Goal: Task Accomplishment & Management: Manage account settings

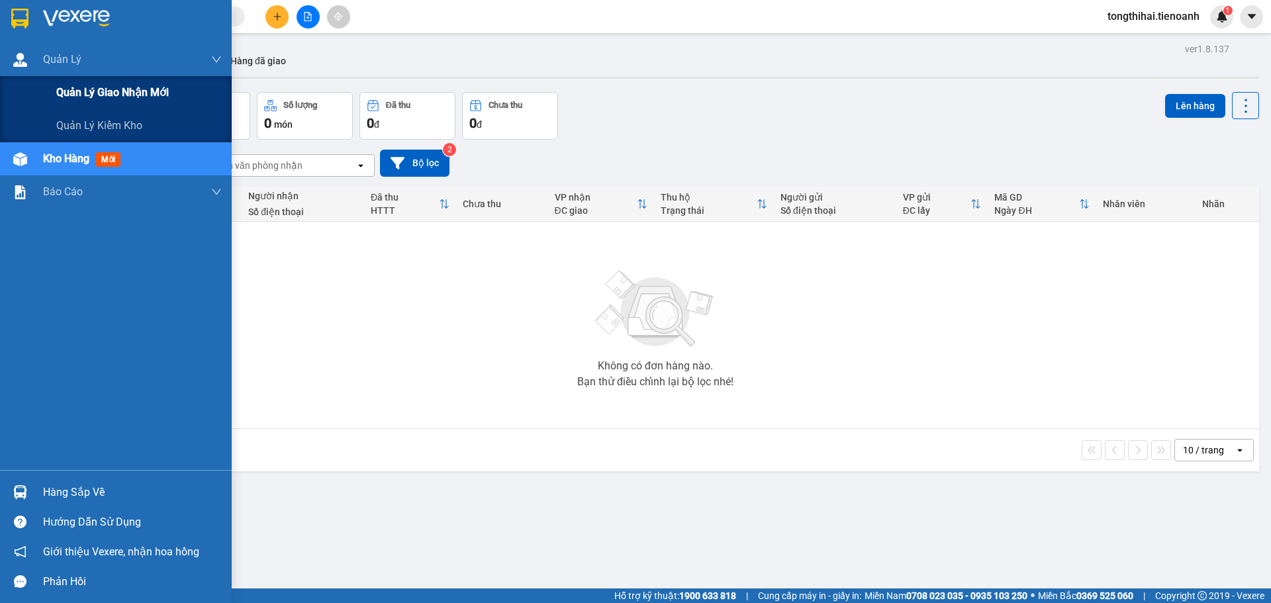
click at [85, 86] on span "Quản lý giao nhận mới" at bounding box center [112, 92] width 113 height 17
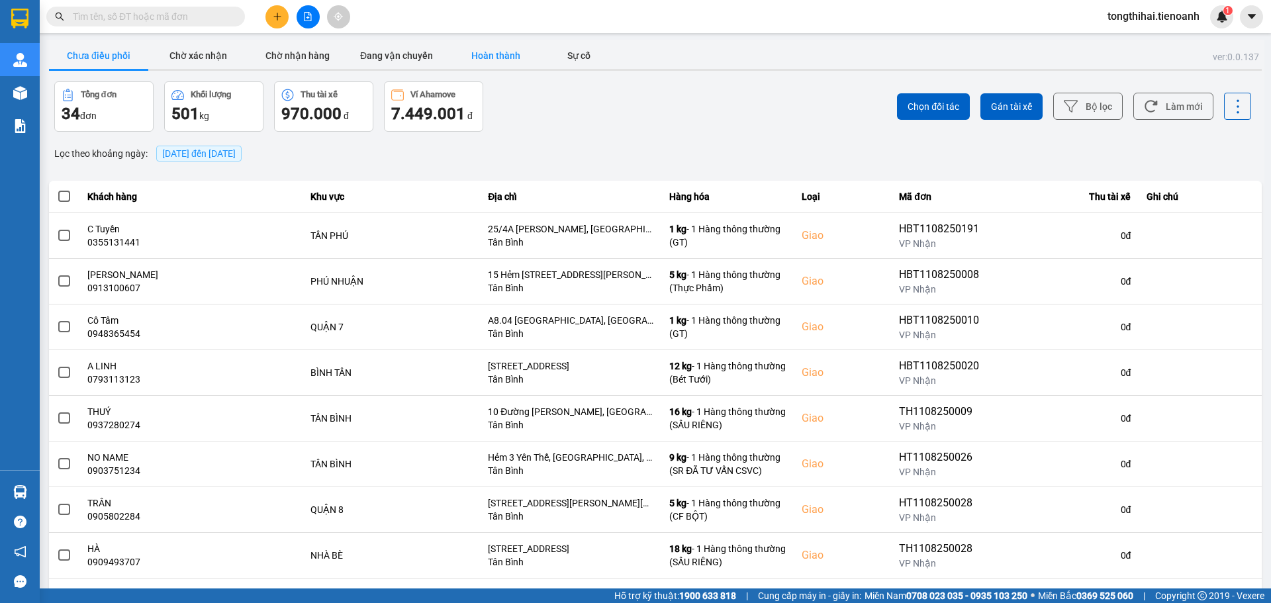
click at [508, 52] on button "Hoàn thành" at bounding box center [495, 55] width 99 height 26
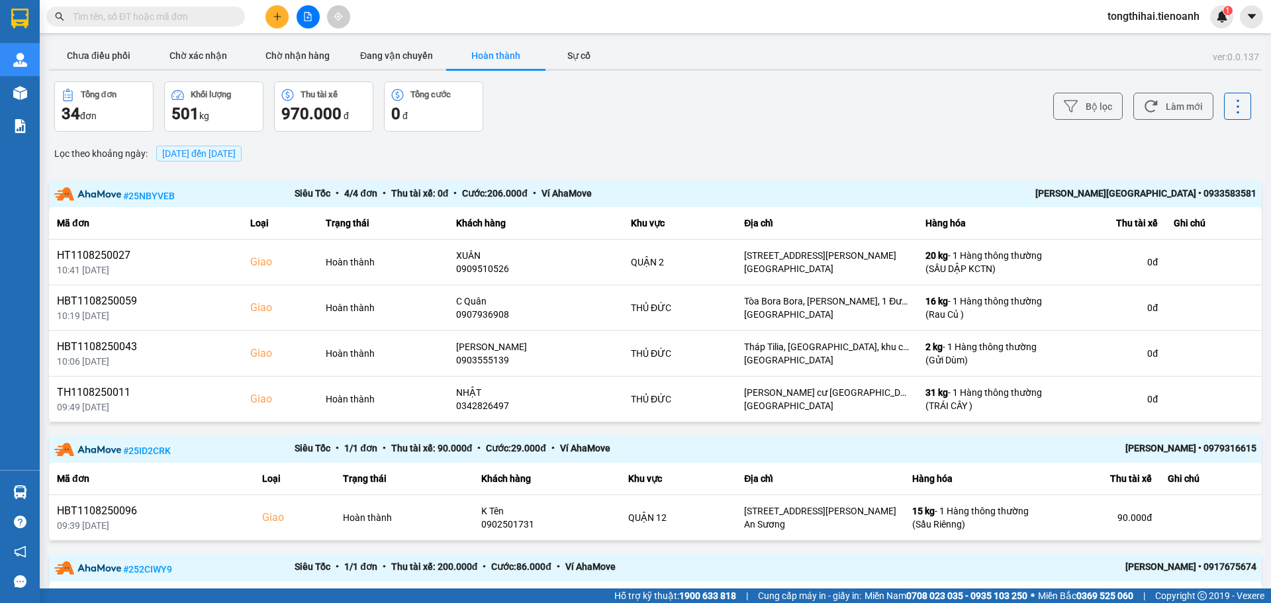
click at [163, 19] on input "text" at bounding box center [151, 16] width 156 height 15
paste input "0908250074"
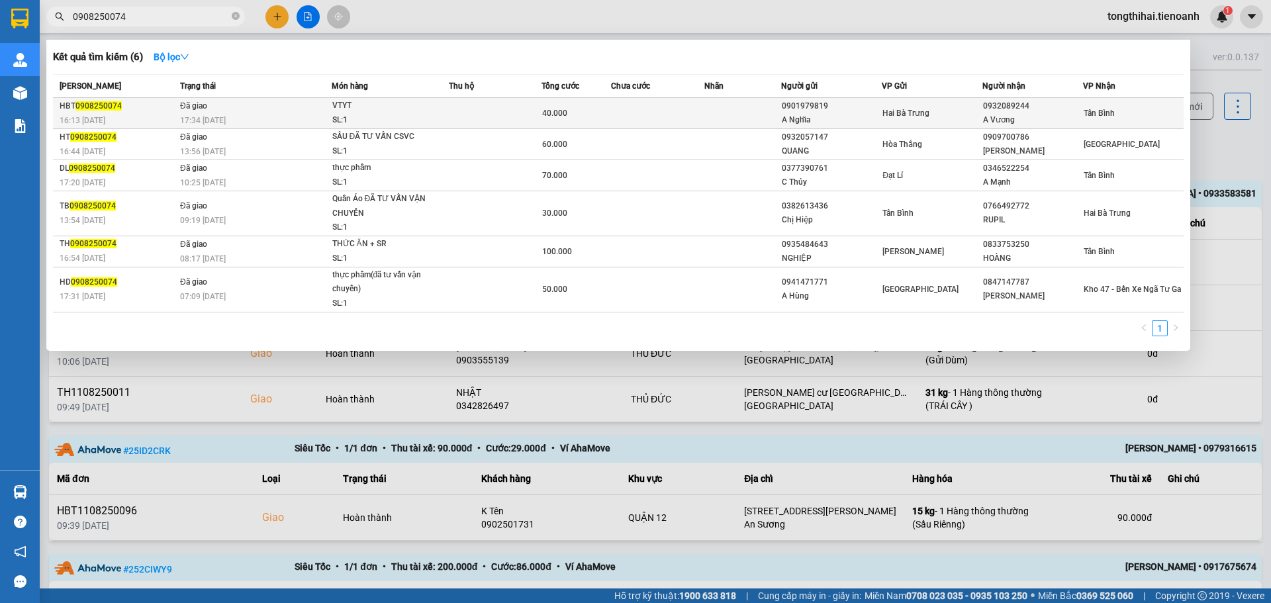
type input "0908250074"
click at [127, 113] on div "16:13 [DATE]" at bounding box center [118, 120] width 117 height 15
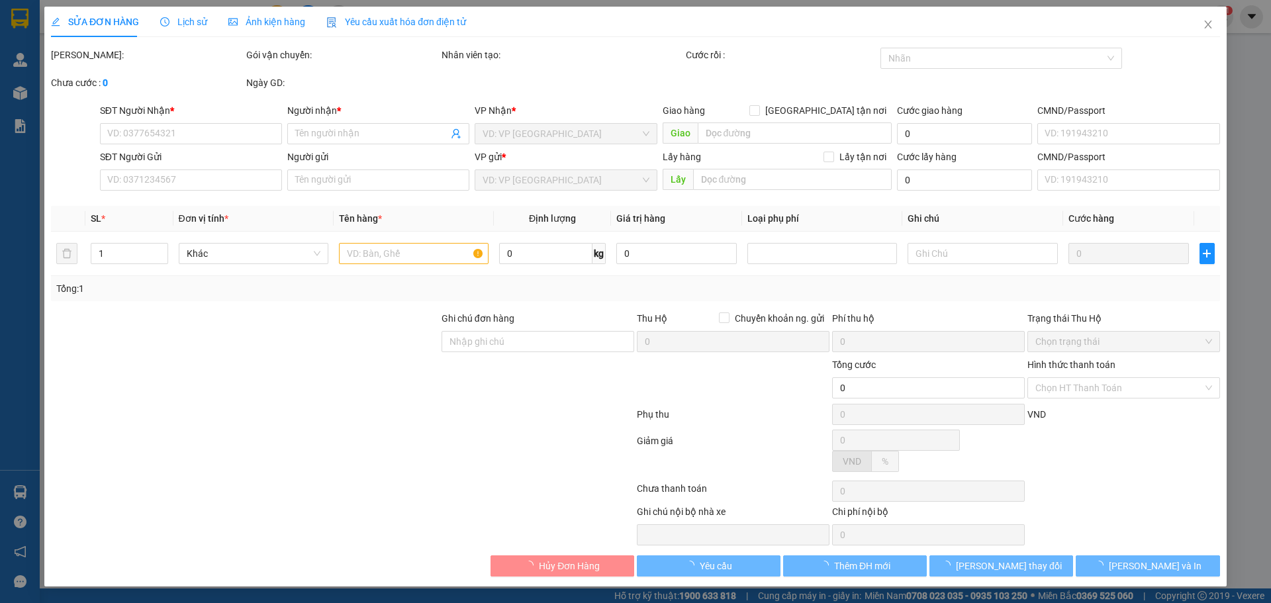
type input "0932089244"
type input "A Vương"
type input "0901979819"
type input "A Nghĩa"
type input "B1HXU7BV286P"
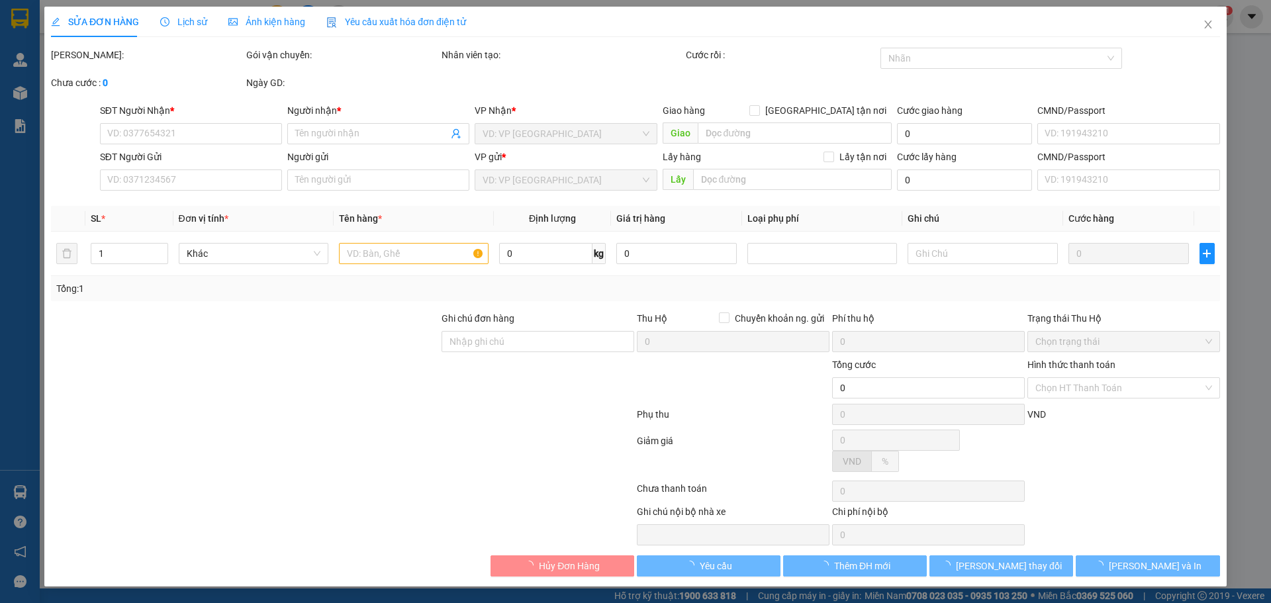
type input "40.000"
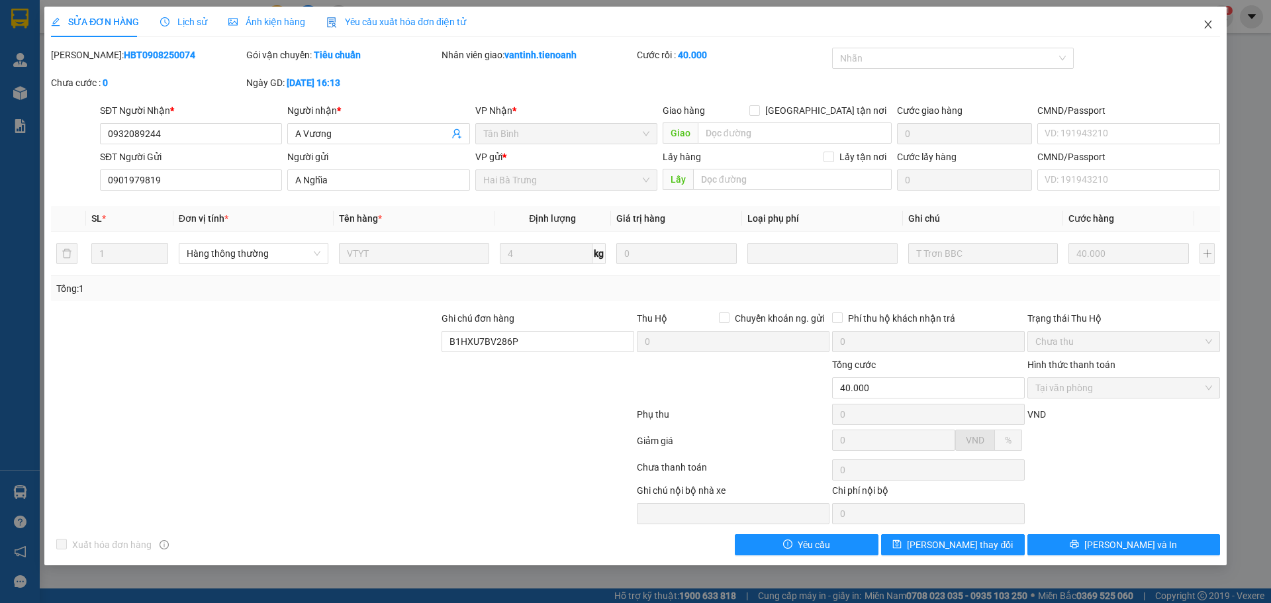
click at [1207, 24] on icon "close" at bounding box center [1208, 24] width 11 height 11
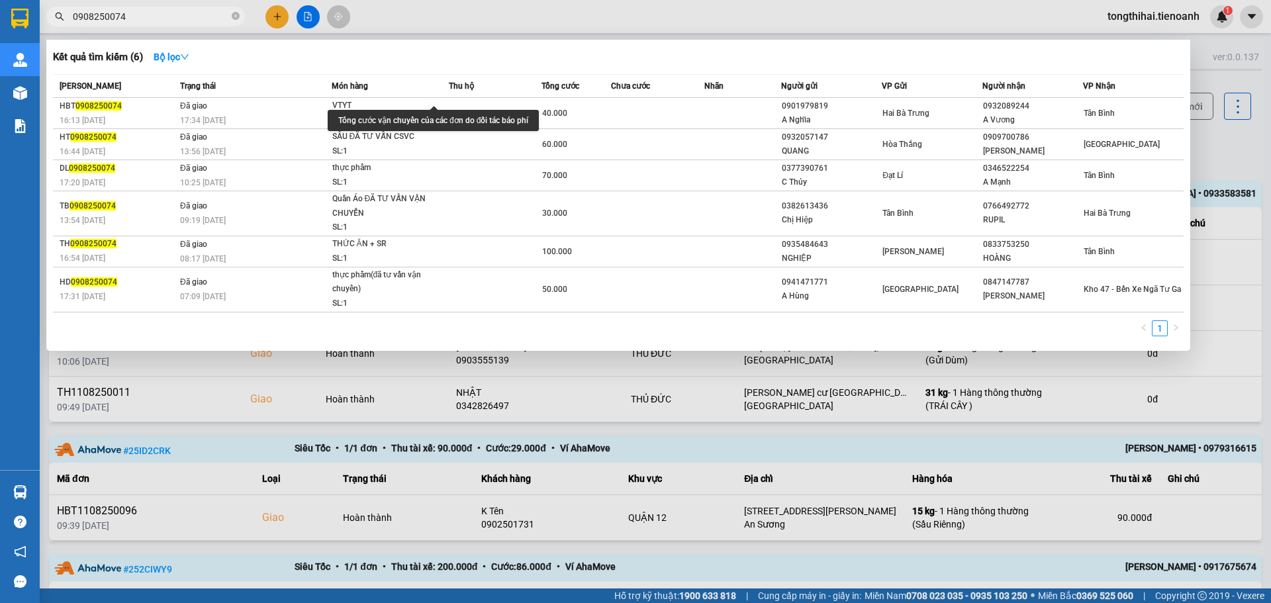
click at [136, 11] on input "0908250074" at bounding box center [151, 16] width 156 height 15
click at [73, 15] on input "0908250074" at bounding box center [151, 16] width 156 height 15
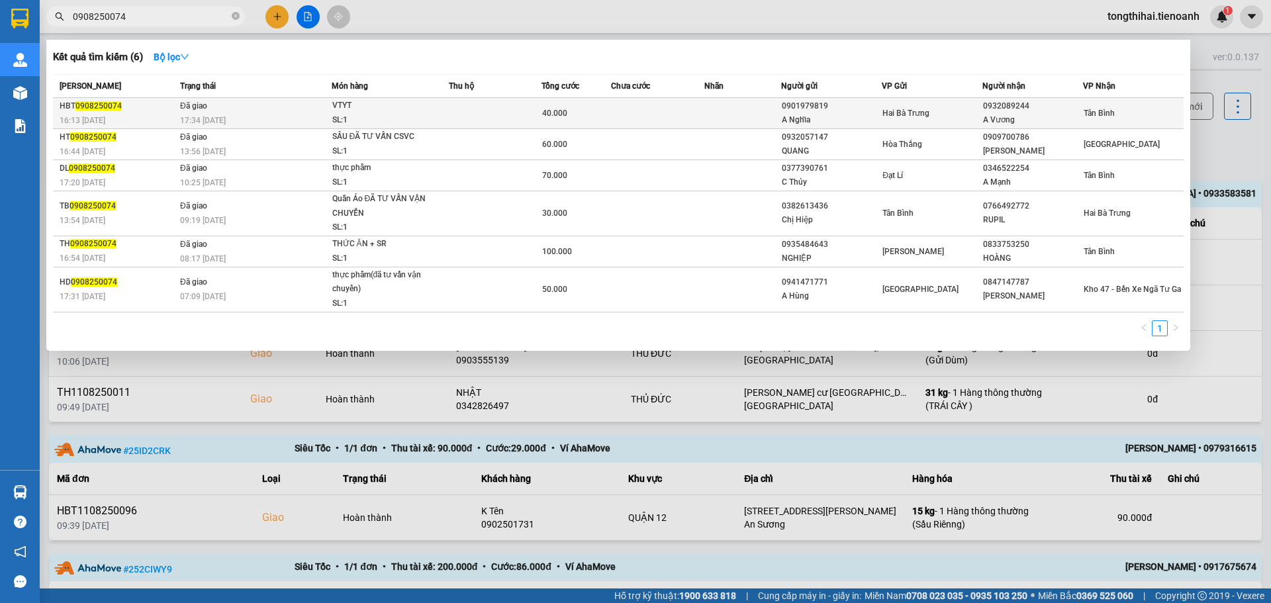
click at [385, 113] on div "VTYT" at bounding box center [381, 106] width 99 height 15
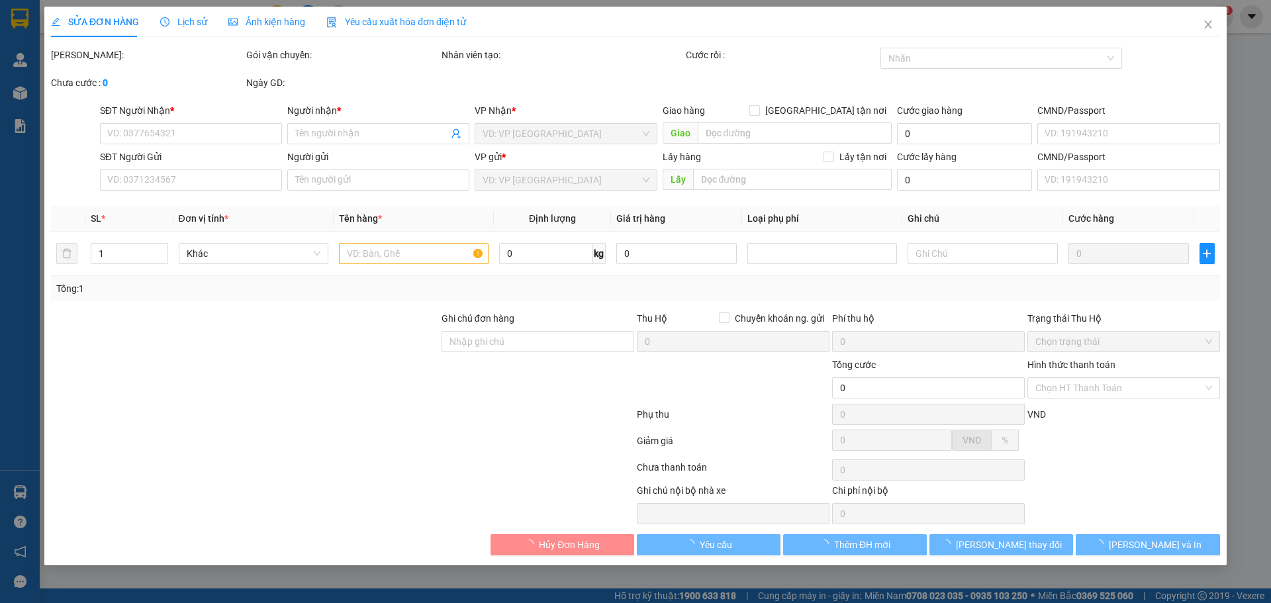
type input "0932089244"
type input "A Vương"
type input "0901979819"
type input "A Nghĩa"
type input "B1HXU7BV286P"
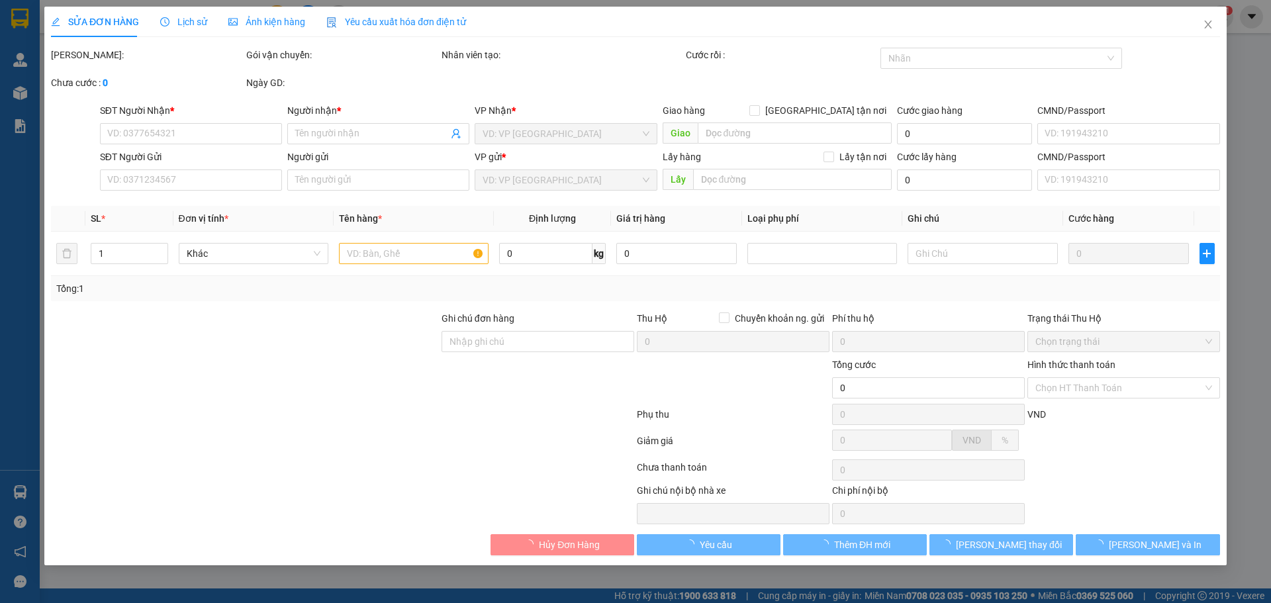
type input "40.000"
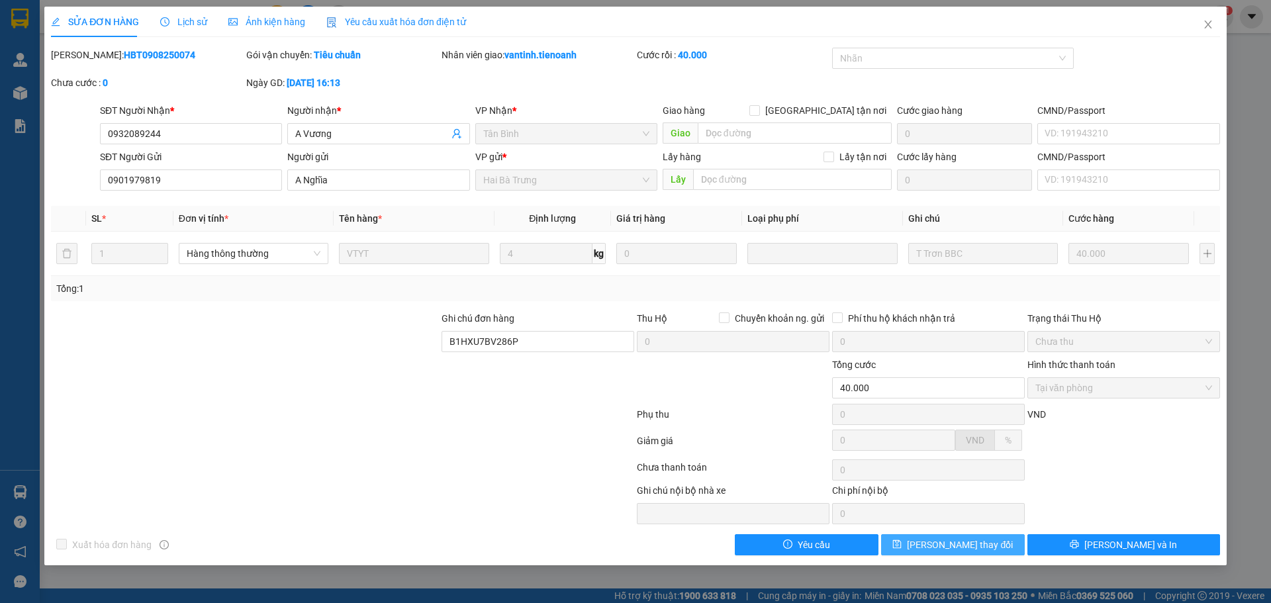
click at [965, 548] on span "[PERSON_NAME] thay đổi" at bounding box center [960, 545] width 106 height 15
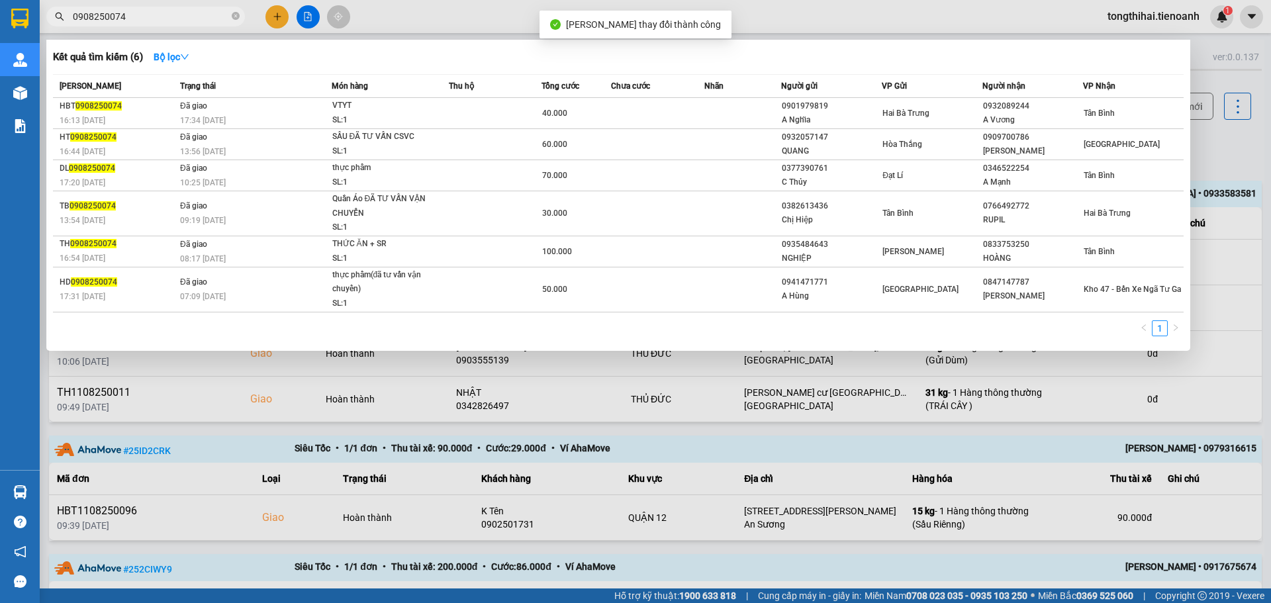
click at [135, 10] on input "0908250074" at bounding box center [151, 16] width 156 height 15
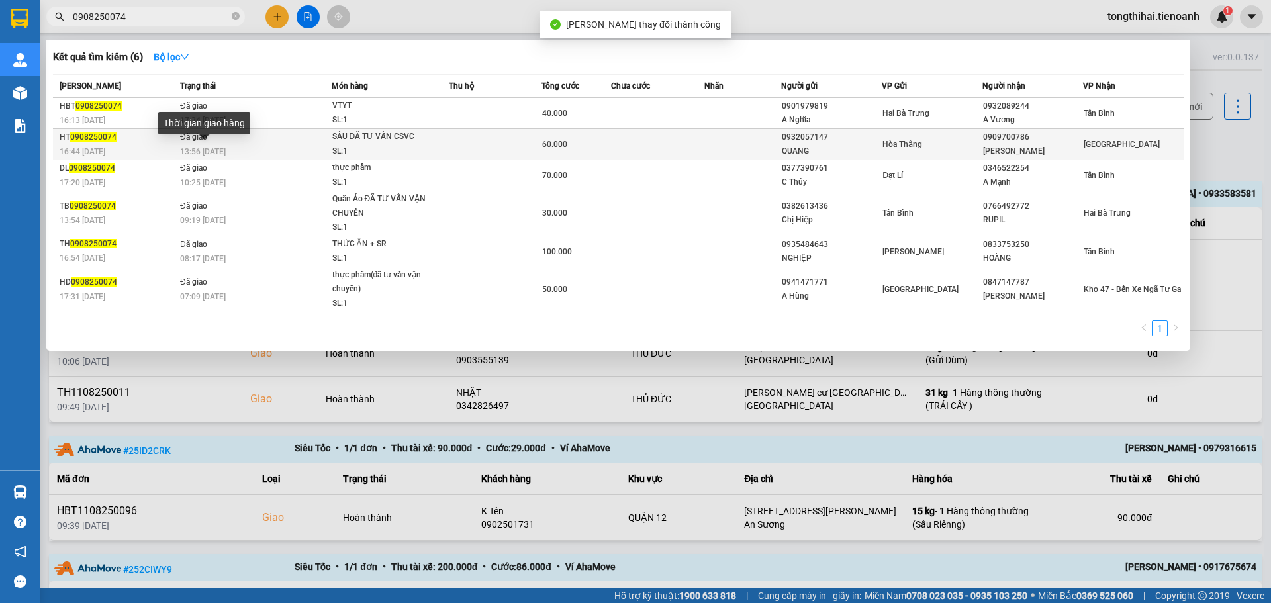
click at [235, 148] on div "13:56 [DATE]" at bounding box center [255, 151] width 151 height 15
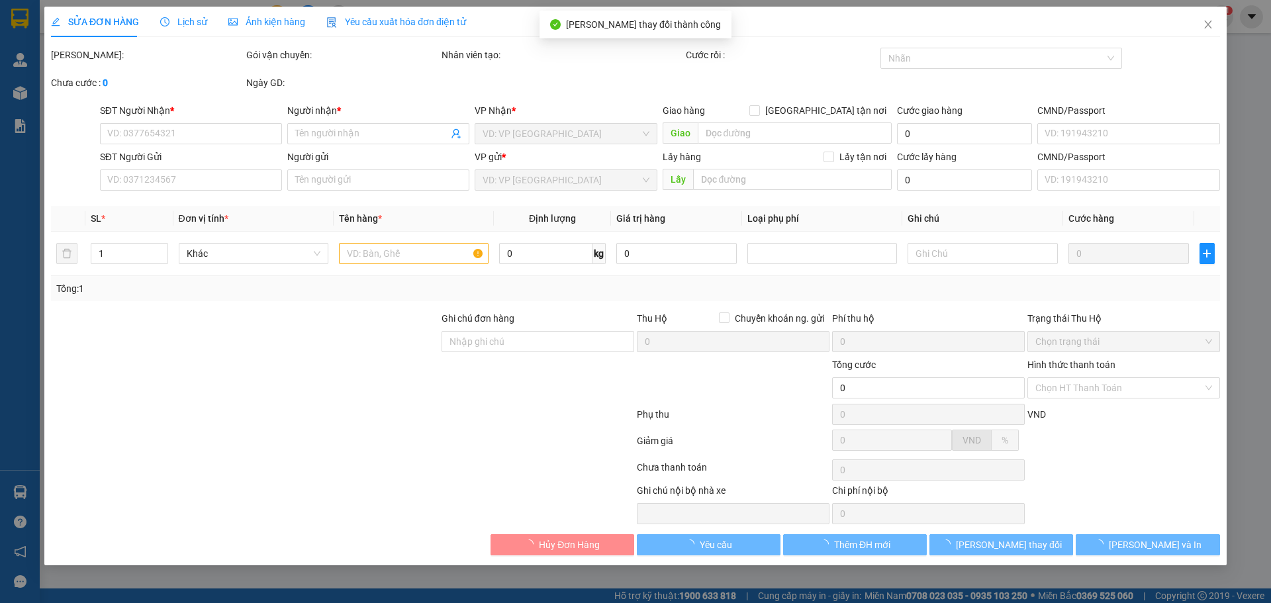
type input "0909700786"
type input "[PERSON_NAME]"
type input "0932057147"
type input "QUANG"
type input "60.000"
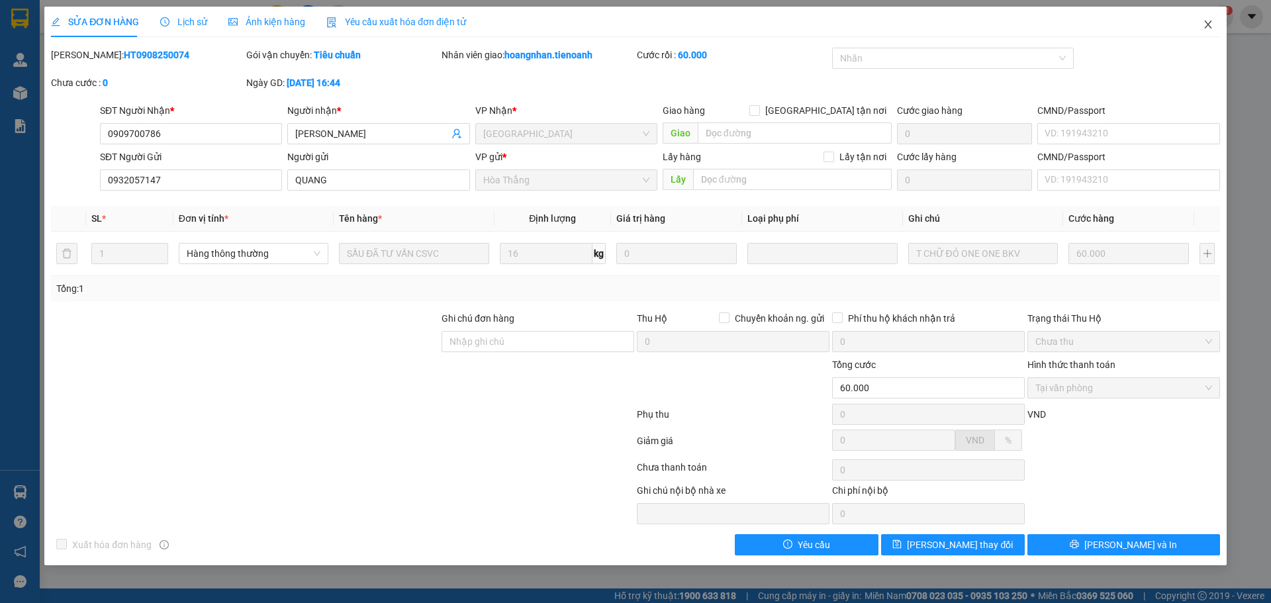
click at [1209, 24] on icon "close" at bounding box center [1207, 25] width 7 height 8
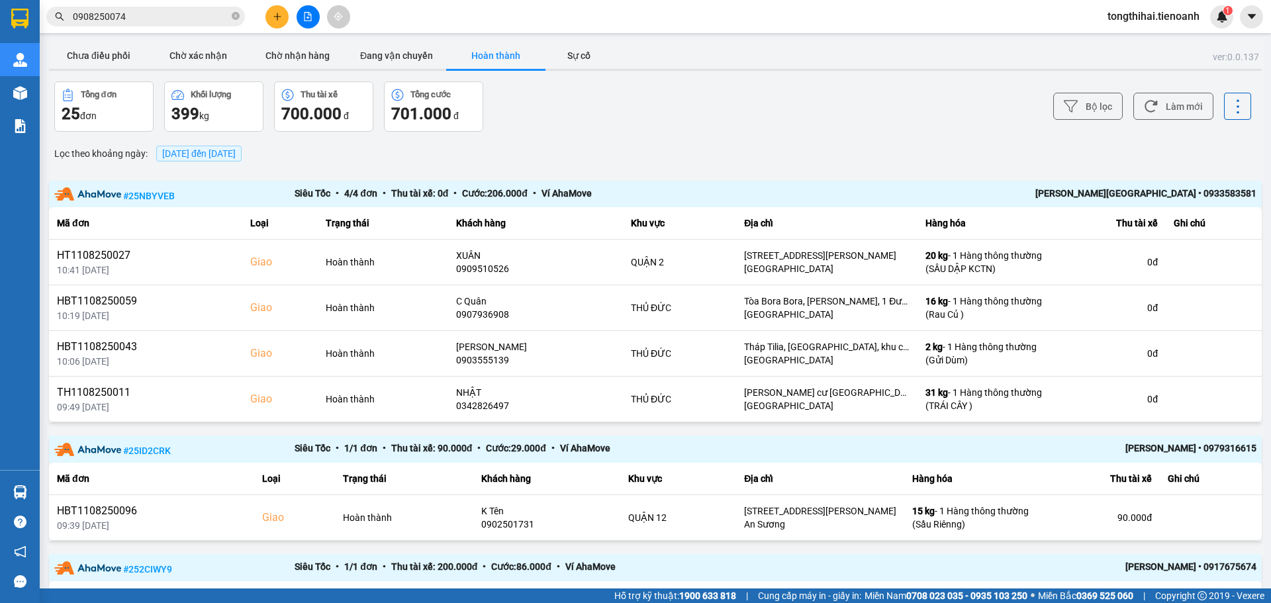
click at [158, 14] on input "0908250074" at bounding box center [151, 16] width 156 height 15
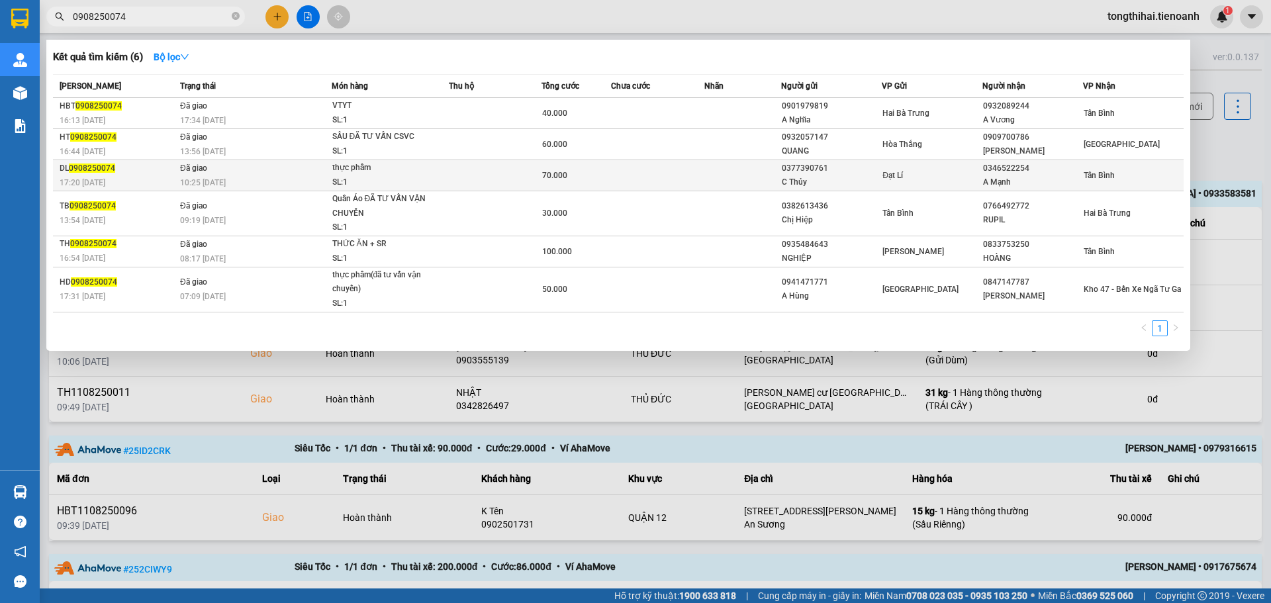
click at [166, 186] on div "17:20 [DATE]" at bounding box center [118, 182] width 117 height 15
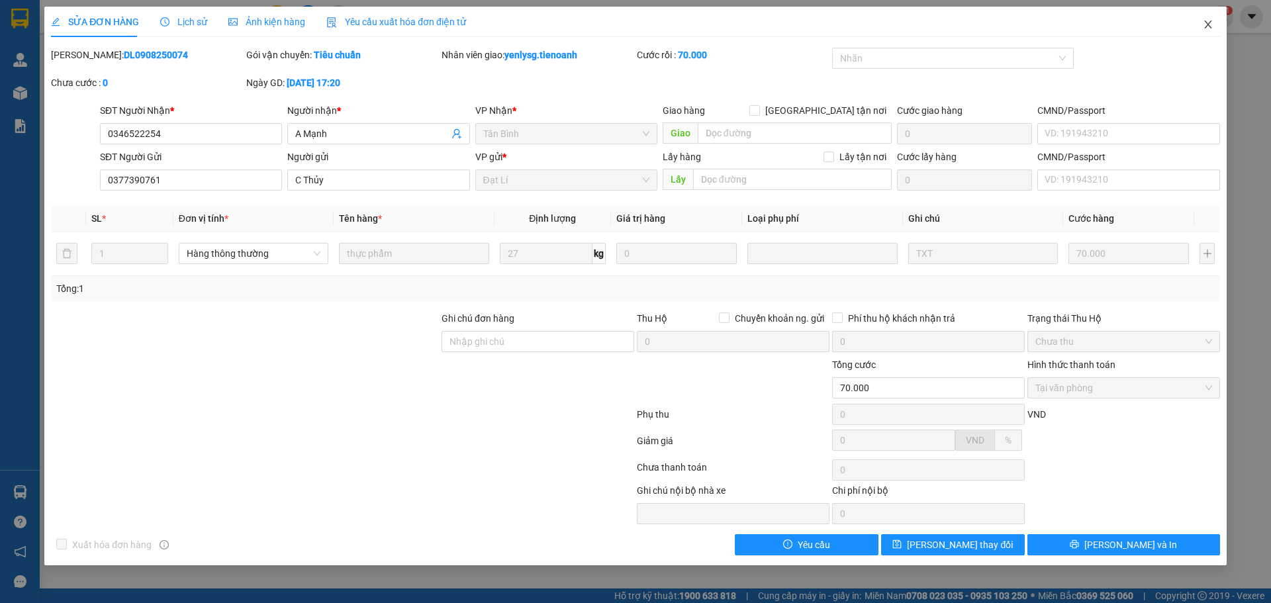
click at [1206, 22] on icon "close" at bounding box center [1208, 24] width 11 height 11
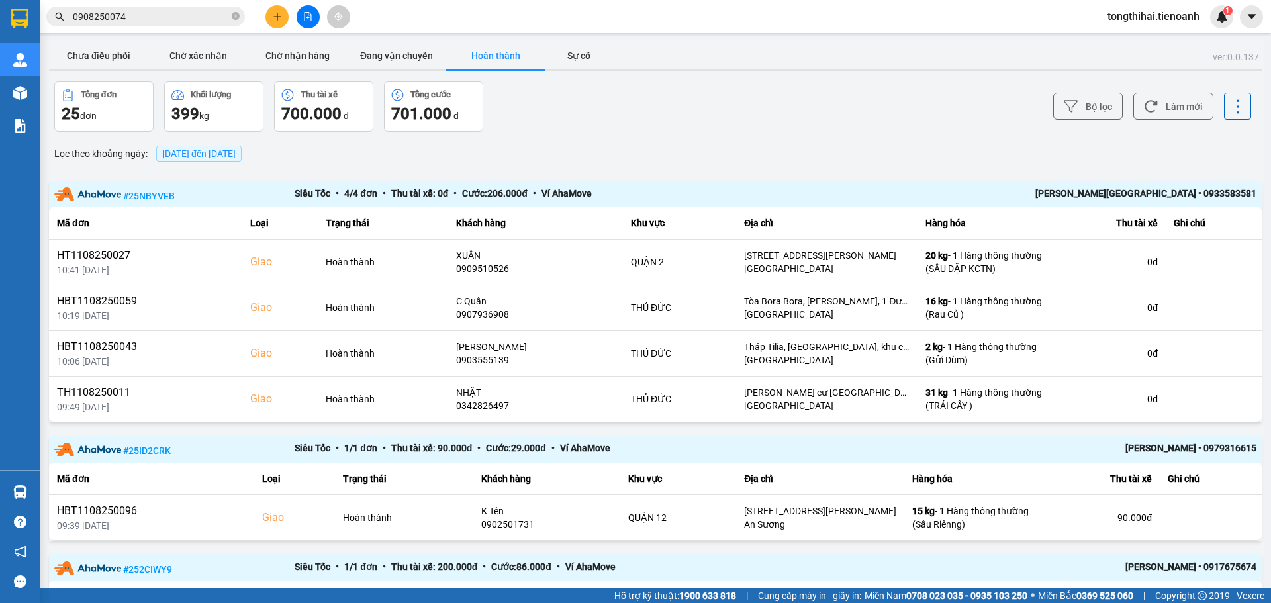
click at [156, 15] on input "0908250074" at bounding box center [151, 16] width 156 height 15
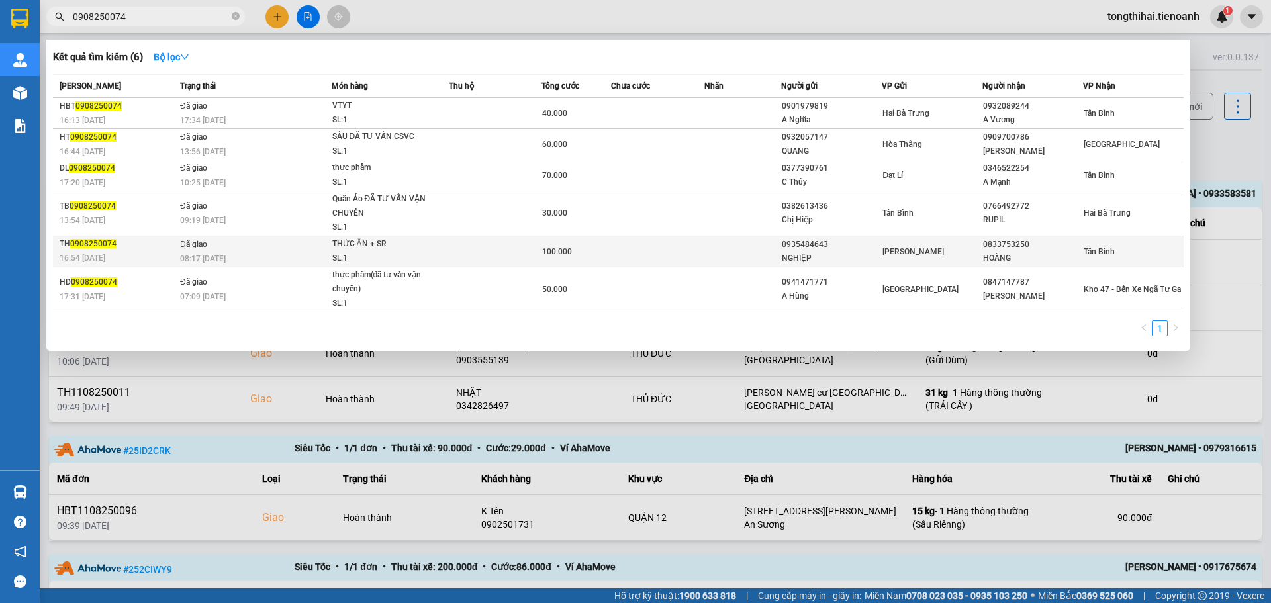
click at [197, 256] on span "08:17 [DATE]" at bounding box center [203, 258] width 46 height 9
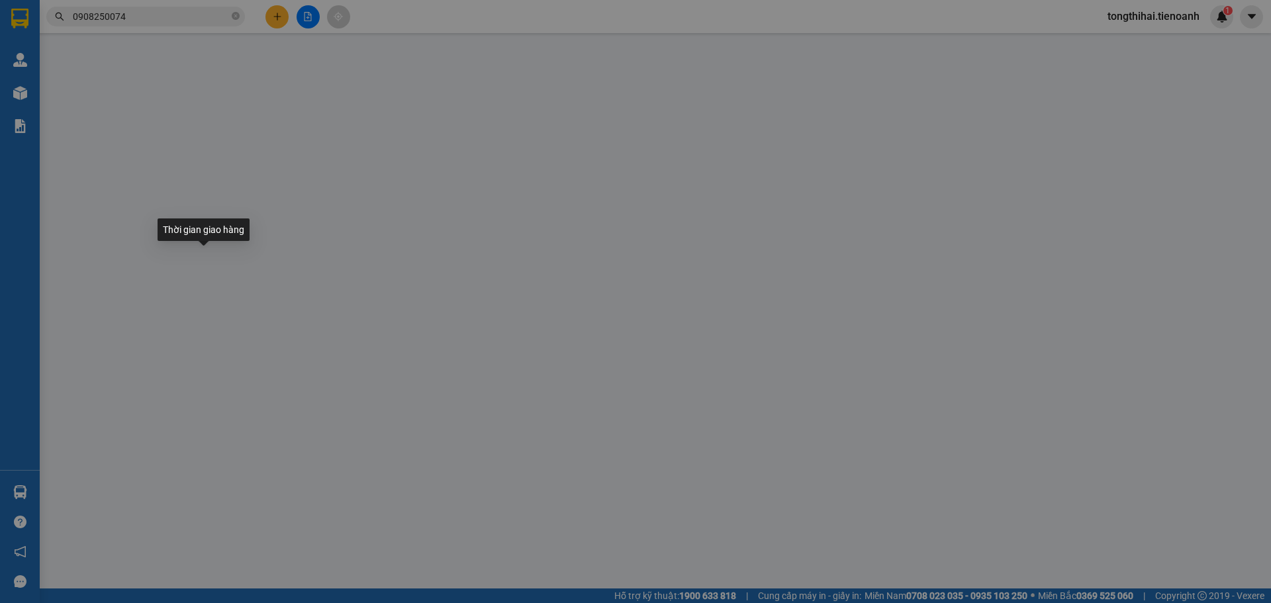
type input "0833753250"
type input "HOÀNG"
type input "0935484643"
type input "NGHIỆP"
type input "100.000"
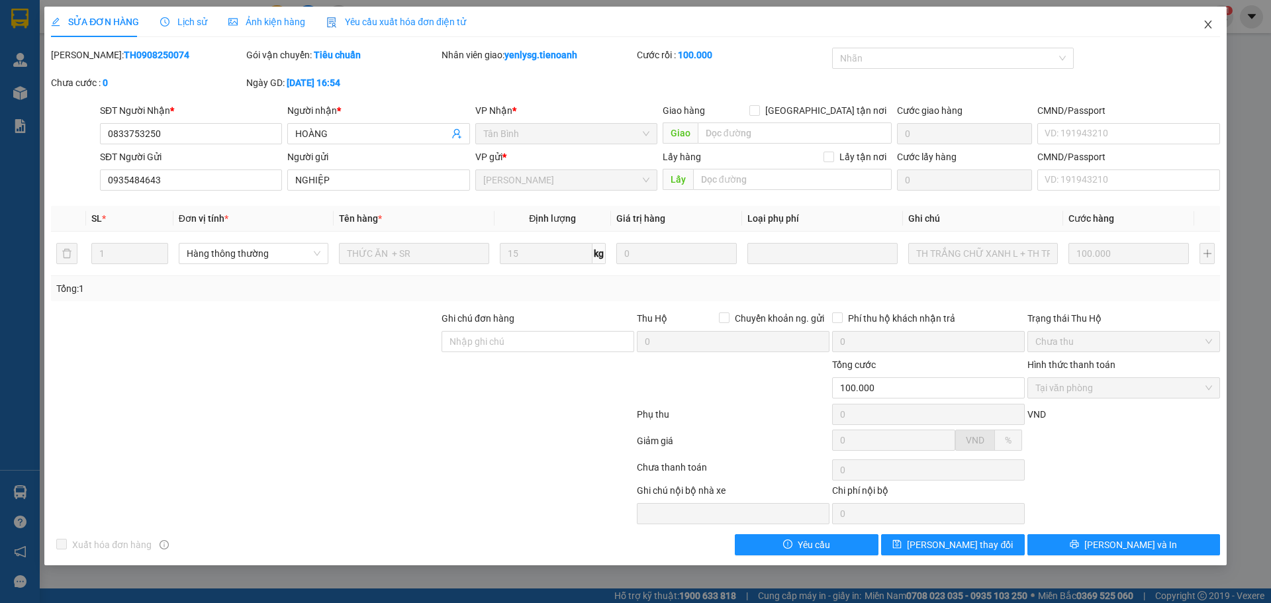
click at [1210, 19] on span "Close" at bounding box center [1208, 25] width 37 height 37
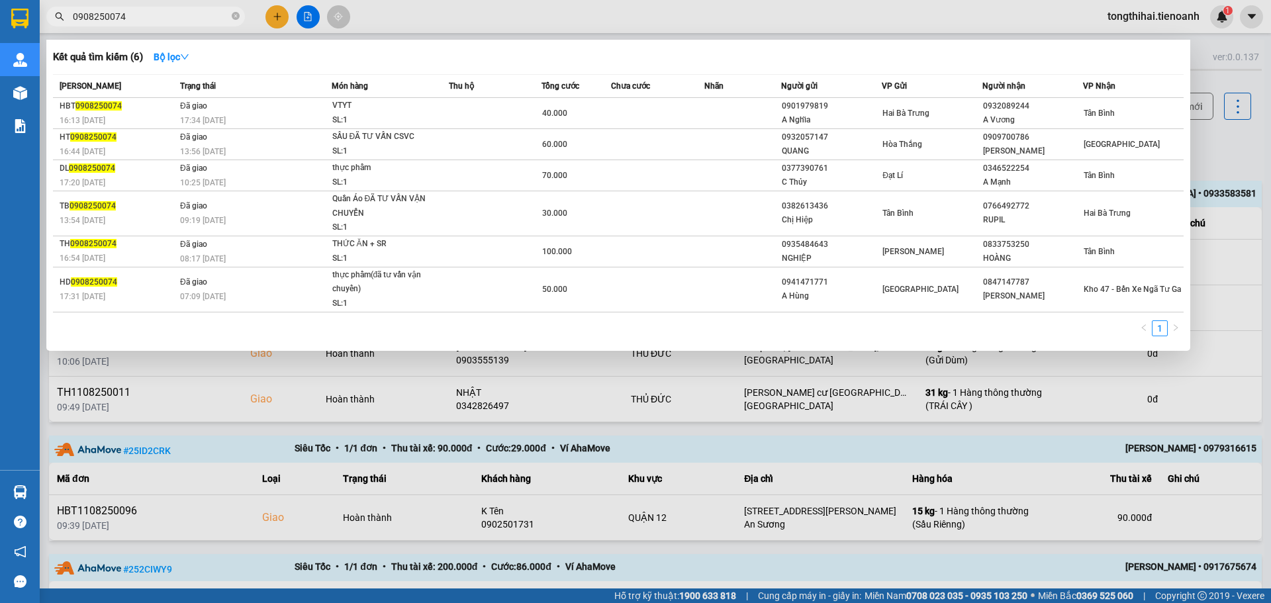
drag, startPoint x: 175, startPoint y: 17, endPoint x: 36, endPoint y: 8, distance: 139.3
click at [36, 8] on section "Kết quả tìm kiếm ( 6 ) Bộ lọc Mã ĐH Trạng thái Món hàng Thu hộ Tổng cước Chưa c…" at bounding box center [635, 301] width 1271 height 603
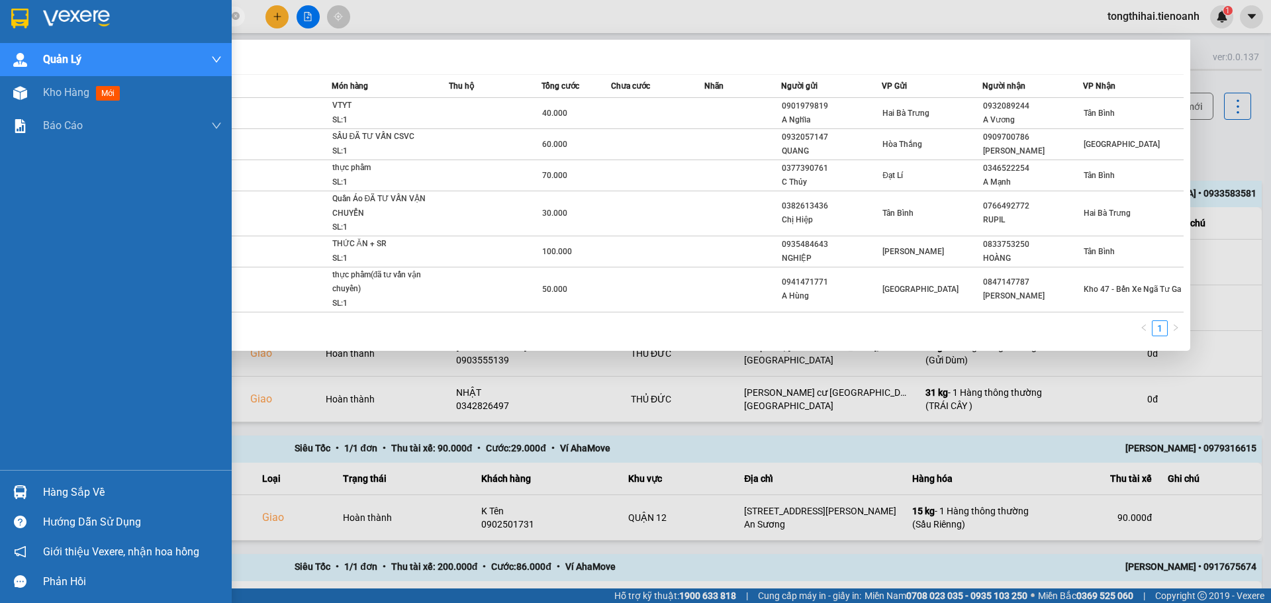
paste input "HBT1108250090"
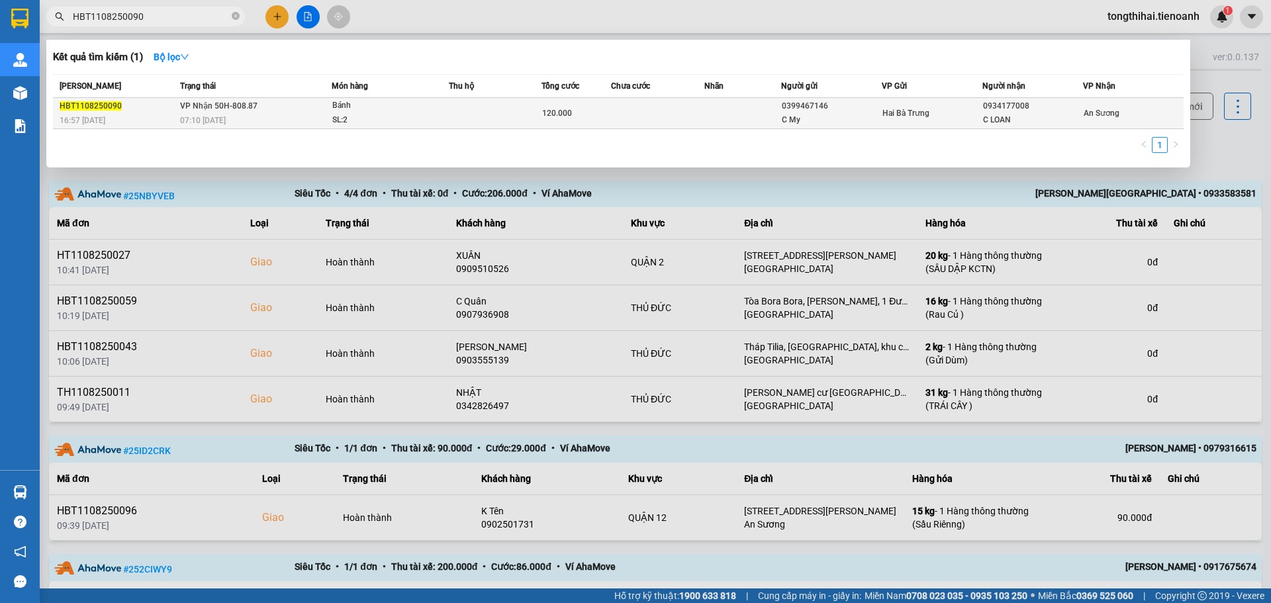
type input "HBT1108250090"
click at [254, 117] on div "07:10 [DATE]" at bounding box center [255, 120] width 151 height 15
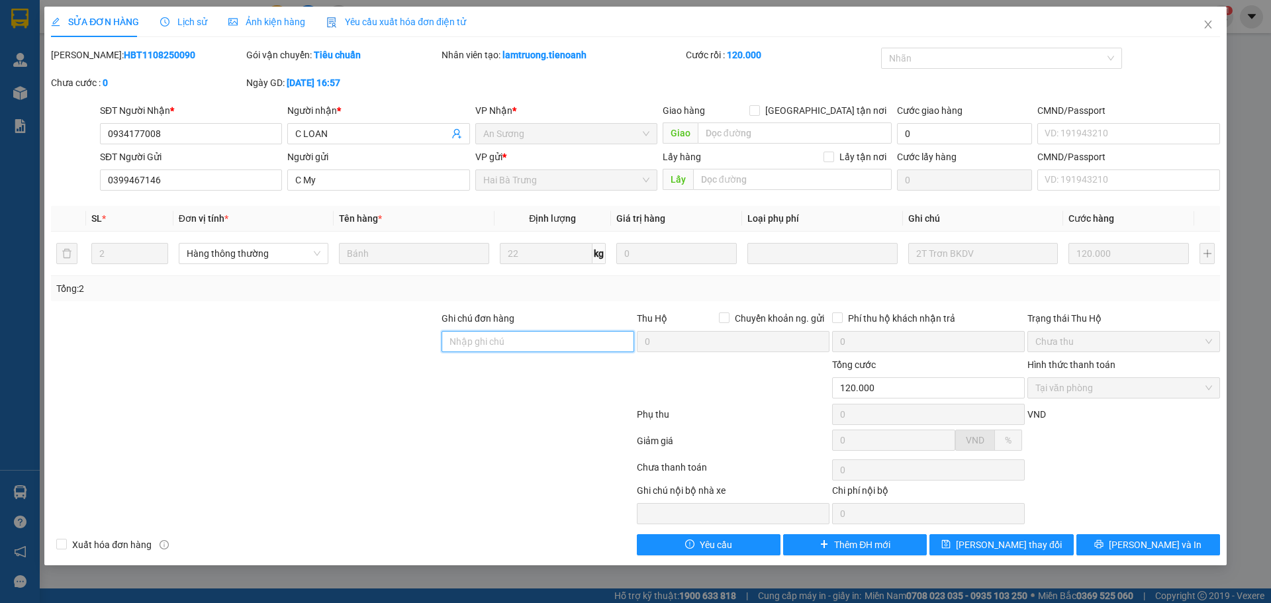
click at [500, 340] on input "Ghi chú đơn hàng" at bounding box center [538, 341] width 193 height 21
click at [171, 23] on span "Lịch sử" at bounding box center [183, 22] width 47 height 11
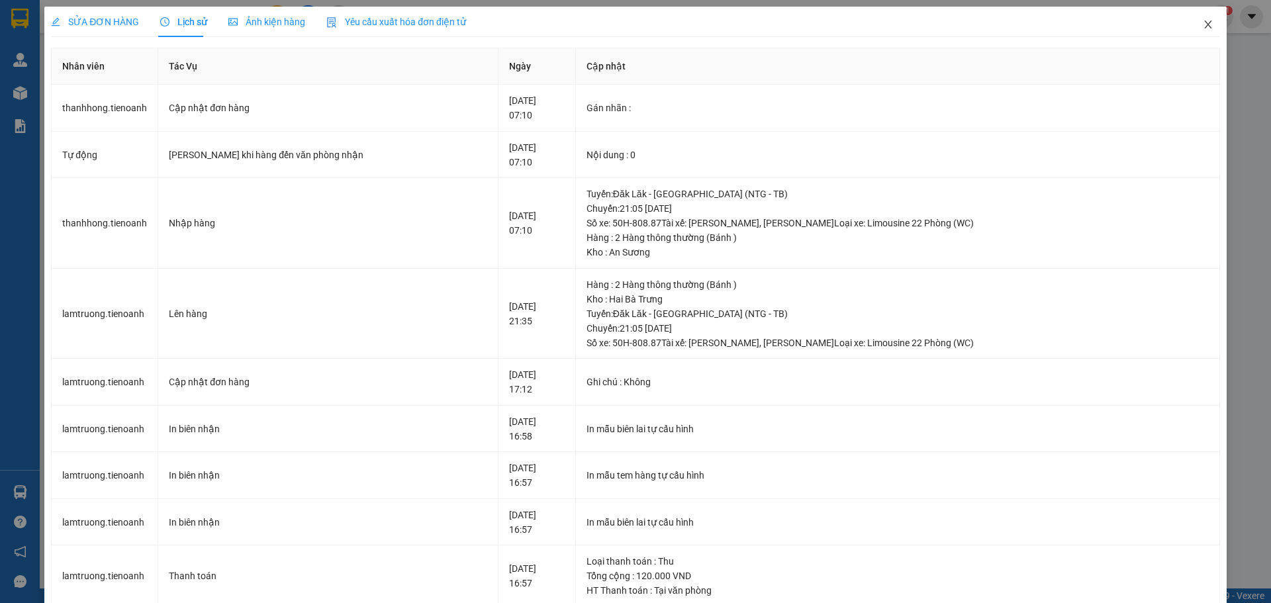
click at [1204, 23] on icon "close" at bounding box center [1207, 25] width 7 height 8
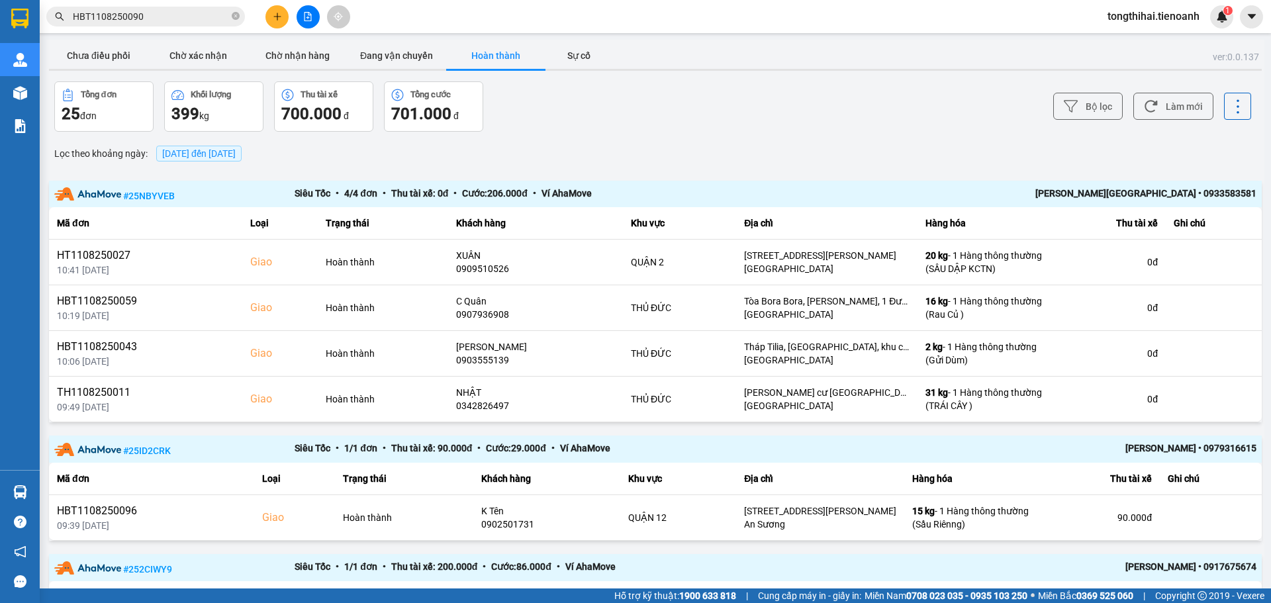
click at [168, 14] on input "HBT1108250090" at bounding box center [151, 16] width 156 height 15
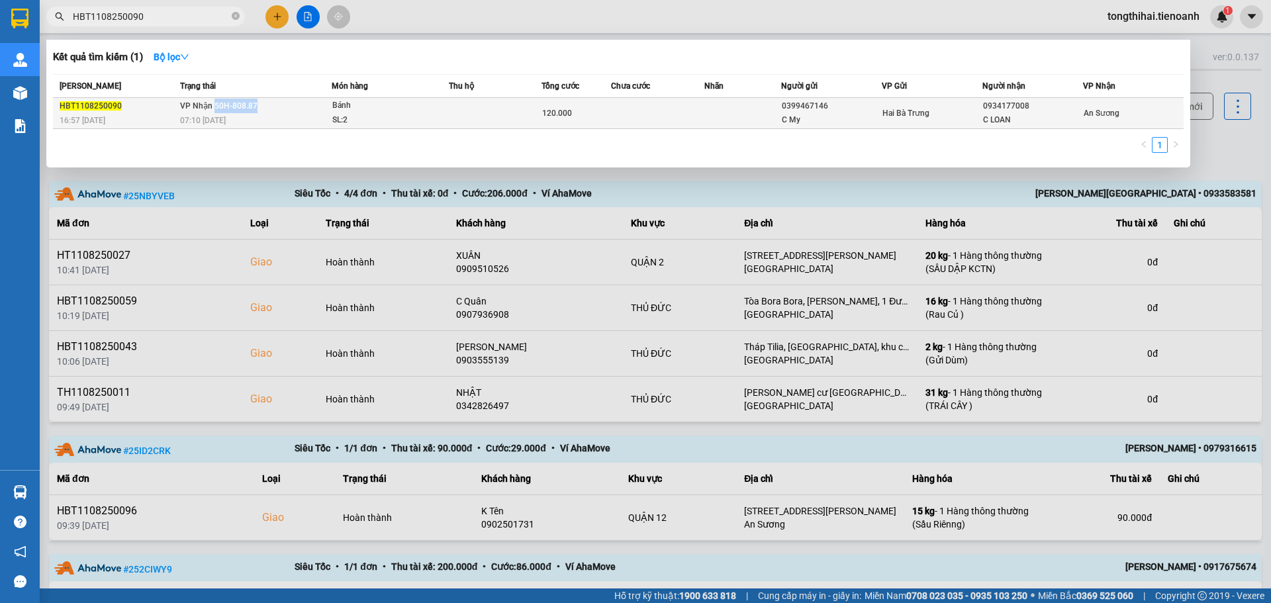
drag, startPoint x: 258, startPoint y: 108, endPoint x: 214, endPoint y: 108, distance: 44.4
click at [214, 108] on td "VP Nhận 50H-808.87 07:10 [DATE]" at bounding box center [254, 113] width 155 height 31
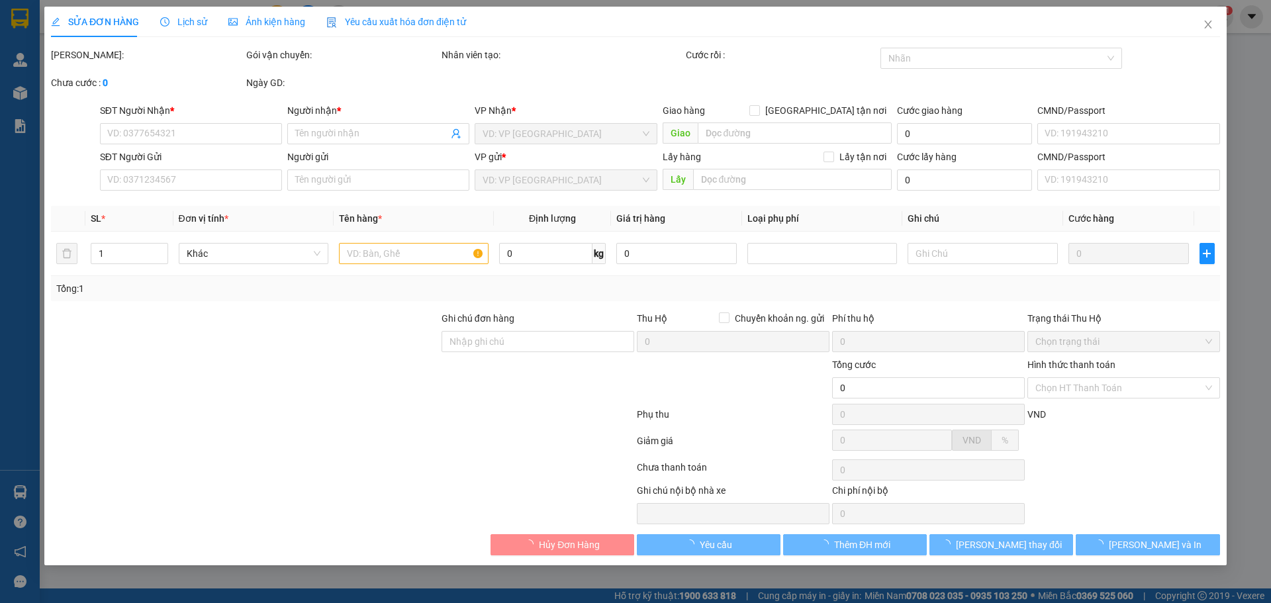
type input "0934177008"
type input "C LOAN"
type input "0399467146"
type input "C My"
type input "120.000"
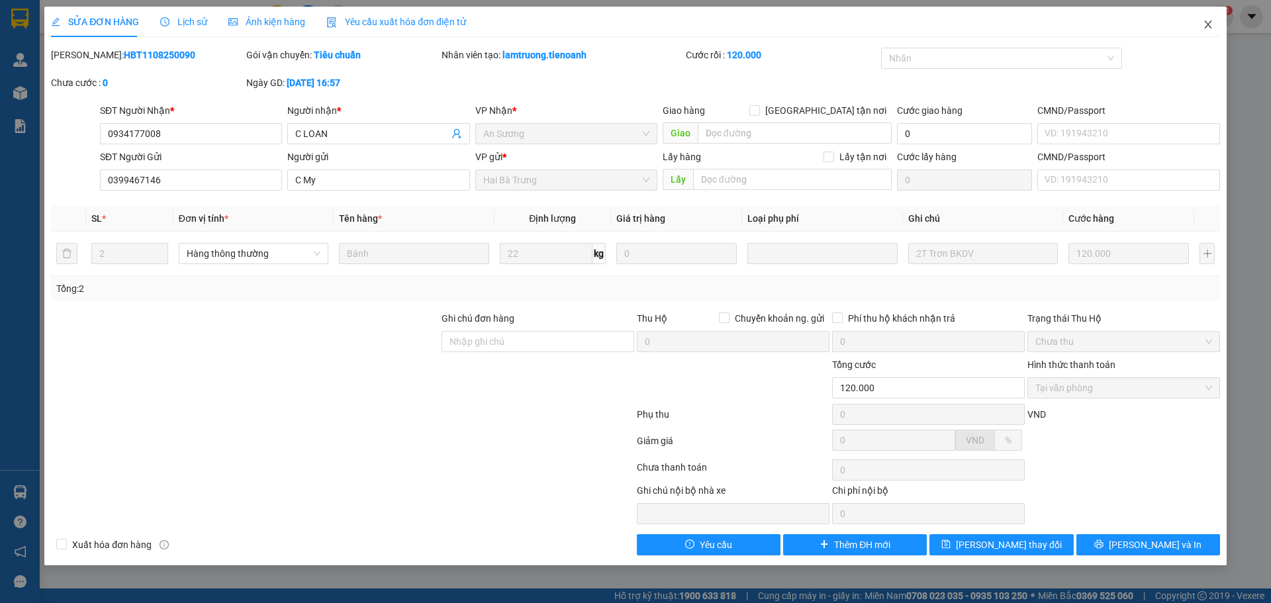
click at [1209, 26] on icon "close" at bounding box center [1207, 25] width 7 height 8
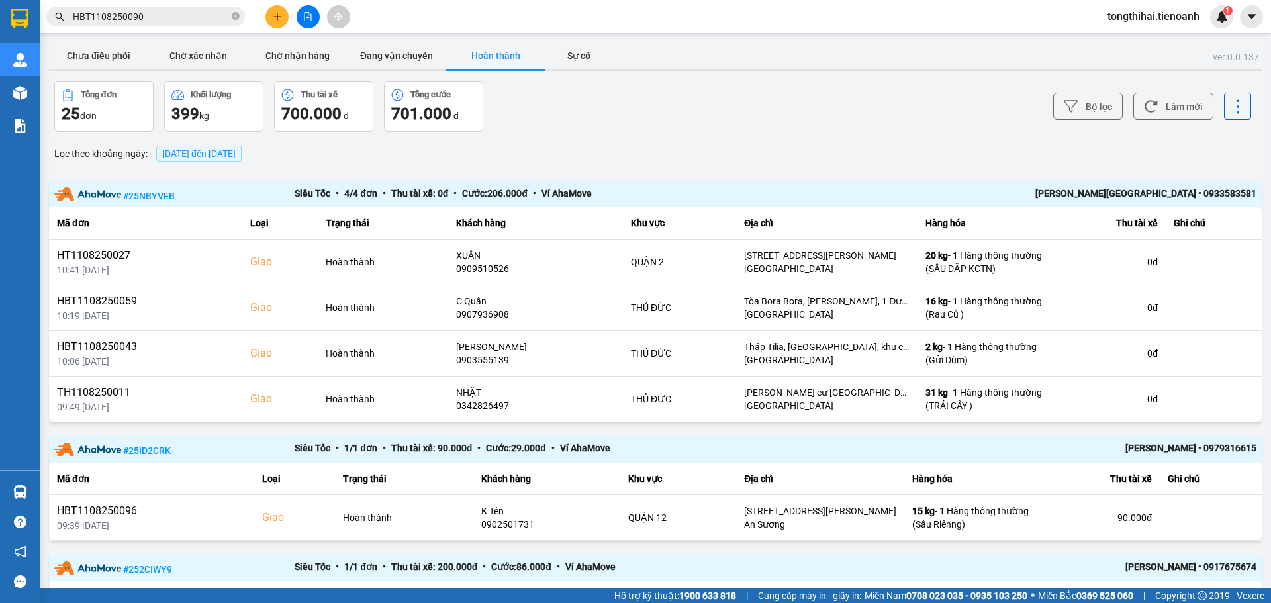
click at [169, 9] on input "HBT1108250090" at bounding box center [151, 16] width 156 height 15
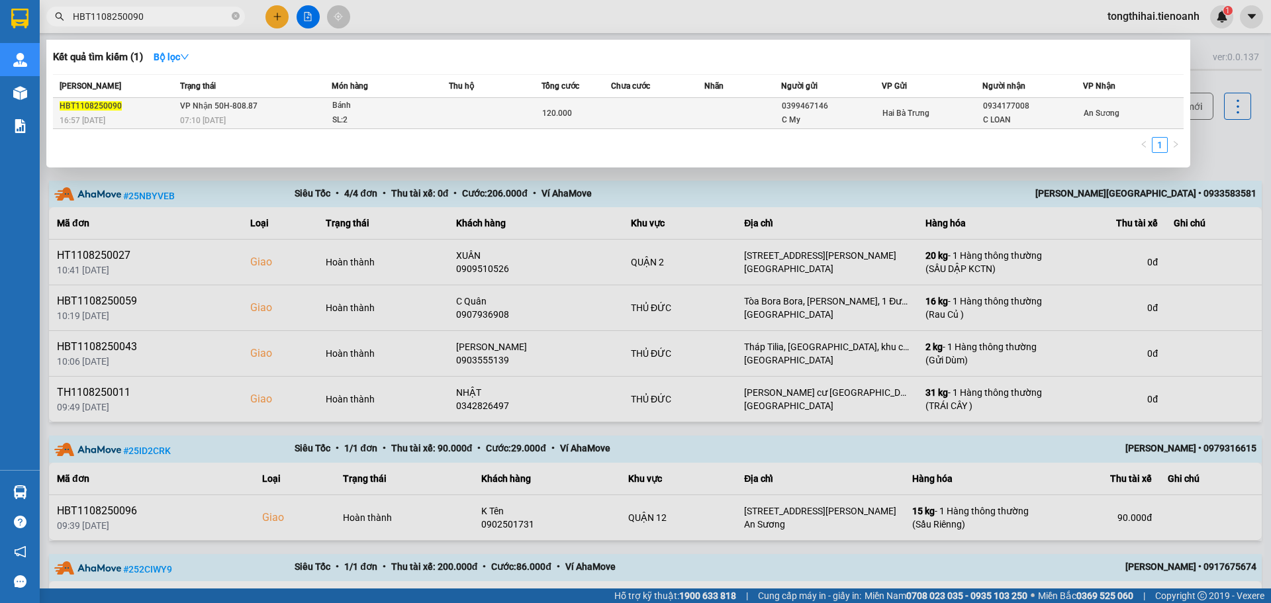
click at [734, 114] on td at bounding box center [742, 113] width 77 height 31
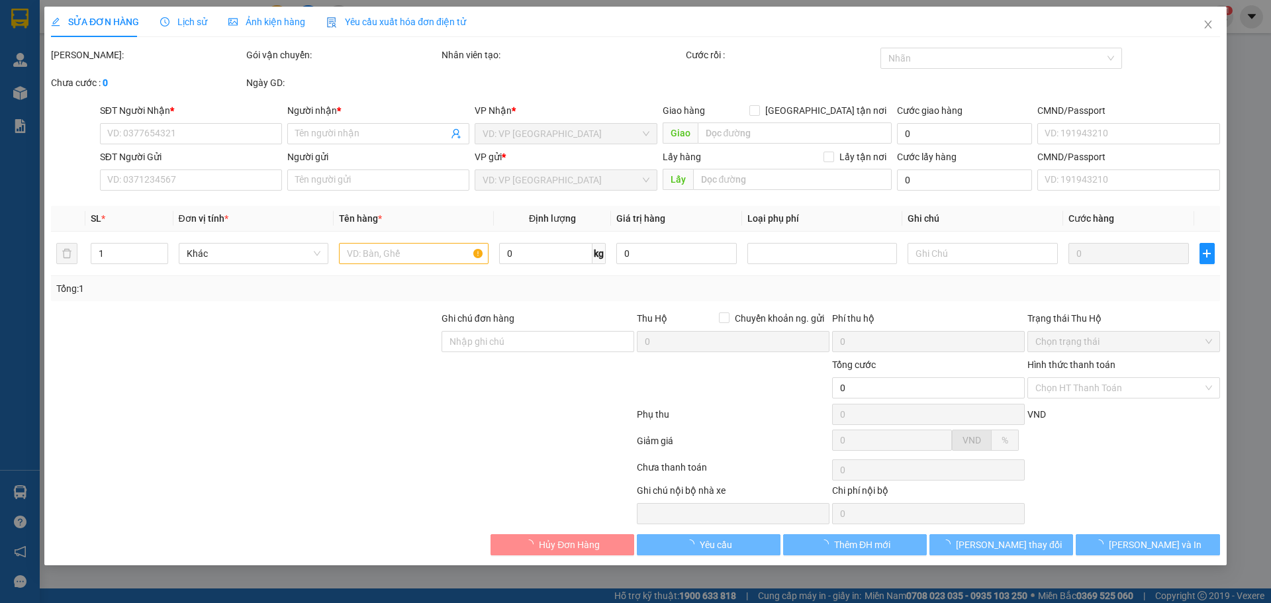
type input "0934177008"
type input "C LOAN"
type input "0399467146"
type input "C My"
type input "120.000"
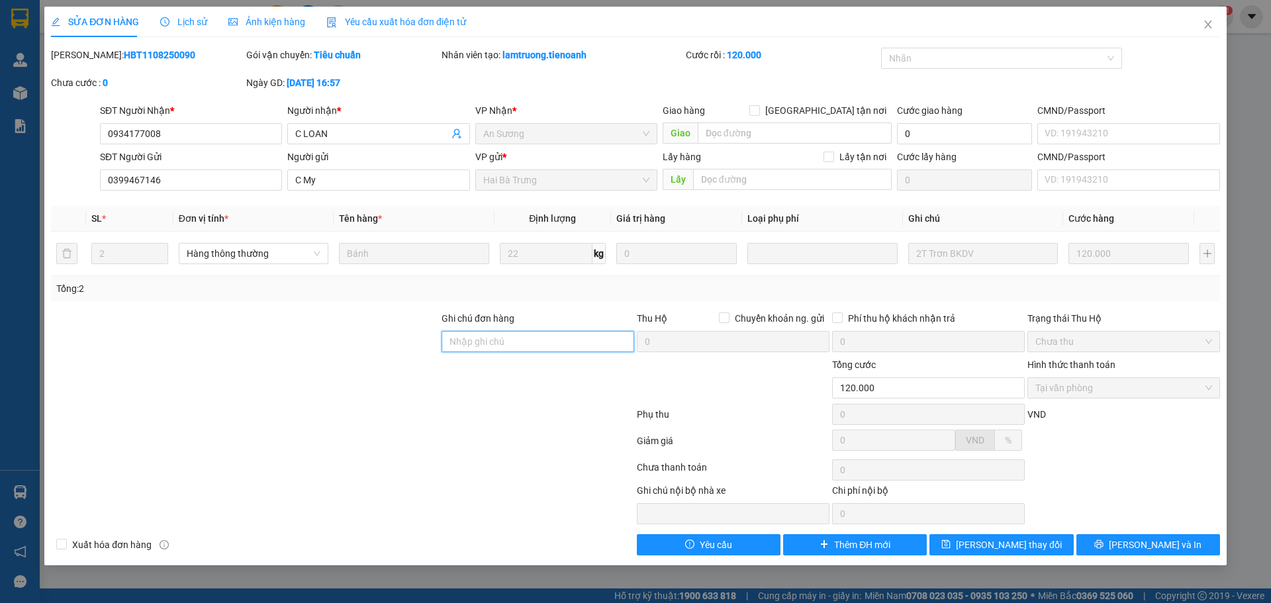
click at [509, 346] on input "Ghi chú đơn hàng" at bounding box center [538, 341] width 193 height 21
click at [426, 403] on div at bounding box center [245, 380] width 391 height 46
click at [521, 342] on input "Ghi chú đơn hàng" at bounding box center [538, 341] width 193 height 21
paste input "4RHAI3NPQW7P"
type input "mã hd: 4RHAI3NPQW7P"
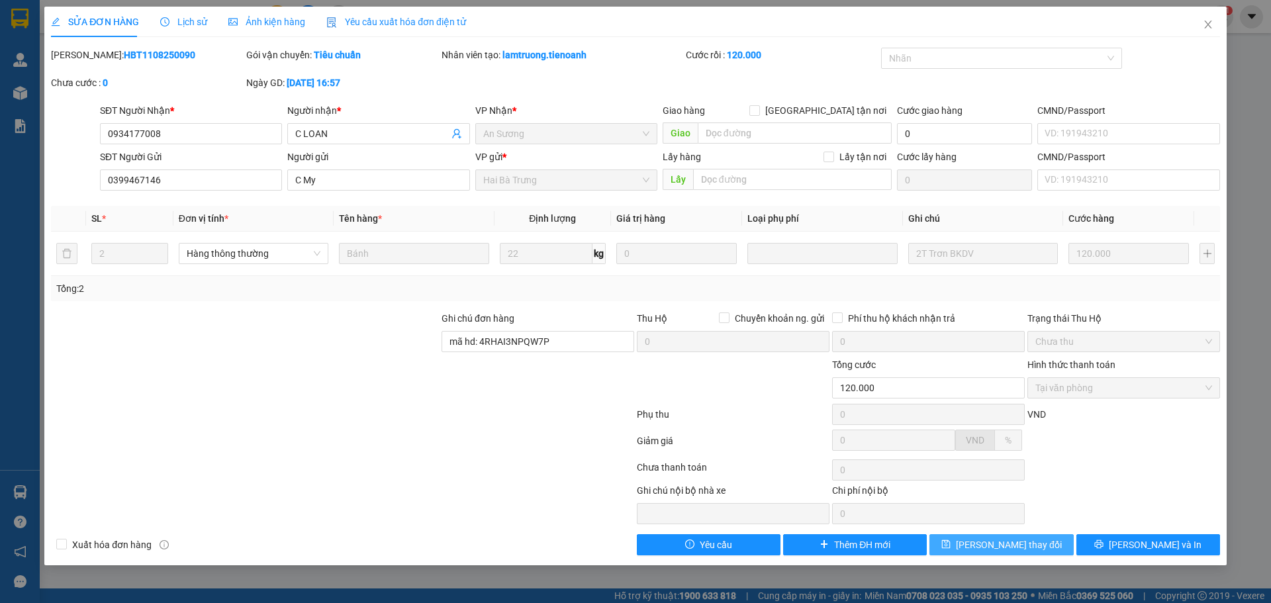
click at [994, 542] on span "[PERSON_NAME] thay đổi" at bounding box center [1009, 545] width 106 height 15
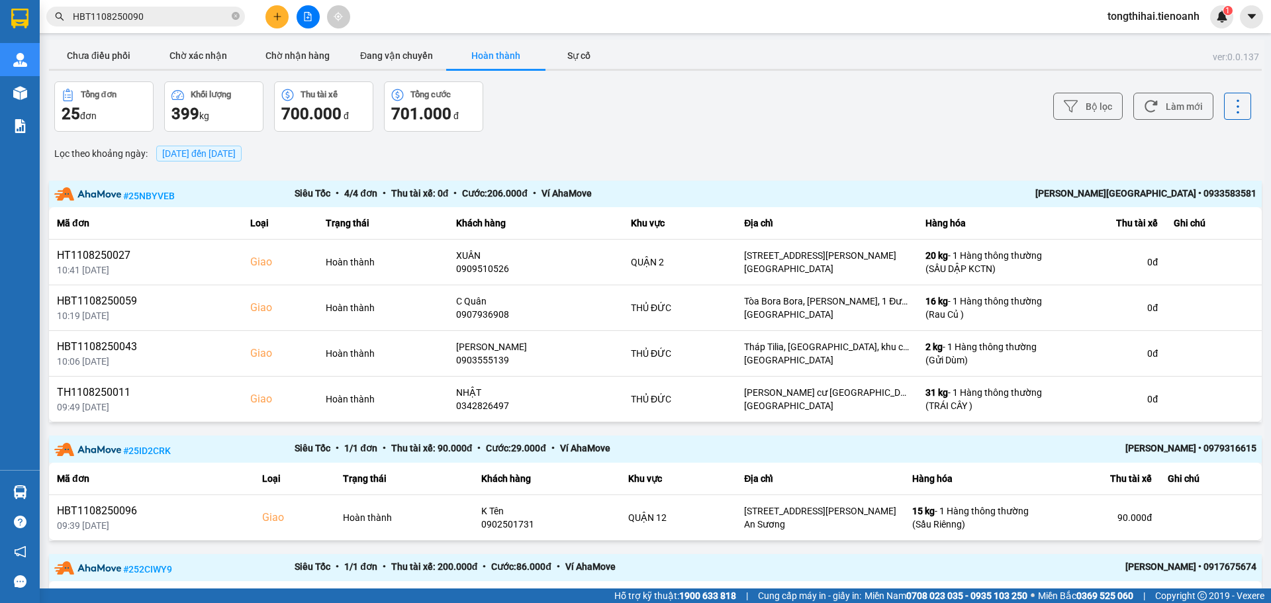
click at [160, 17] on input "HBT1108250090" at bounding box center [151, 16] width 156 height 15
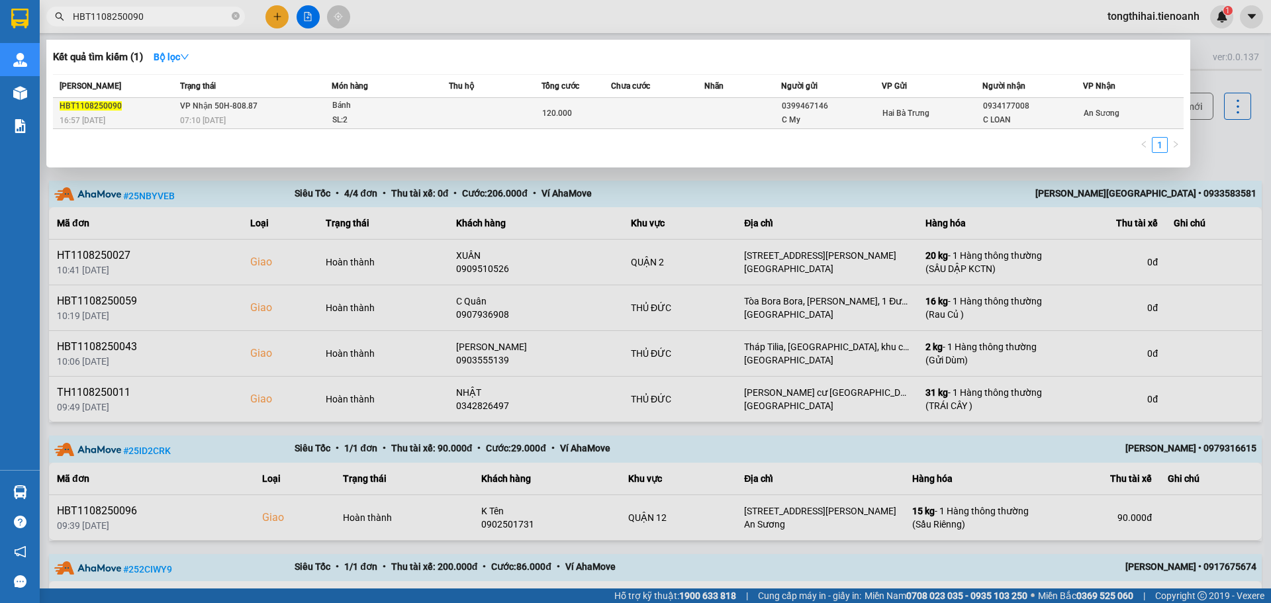
click at [338, 111] on div "Bánh" at bounding box center [381, 106] width 99 height 15
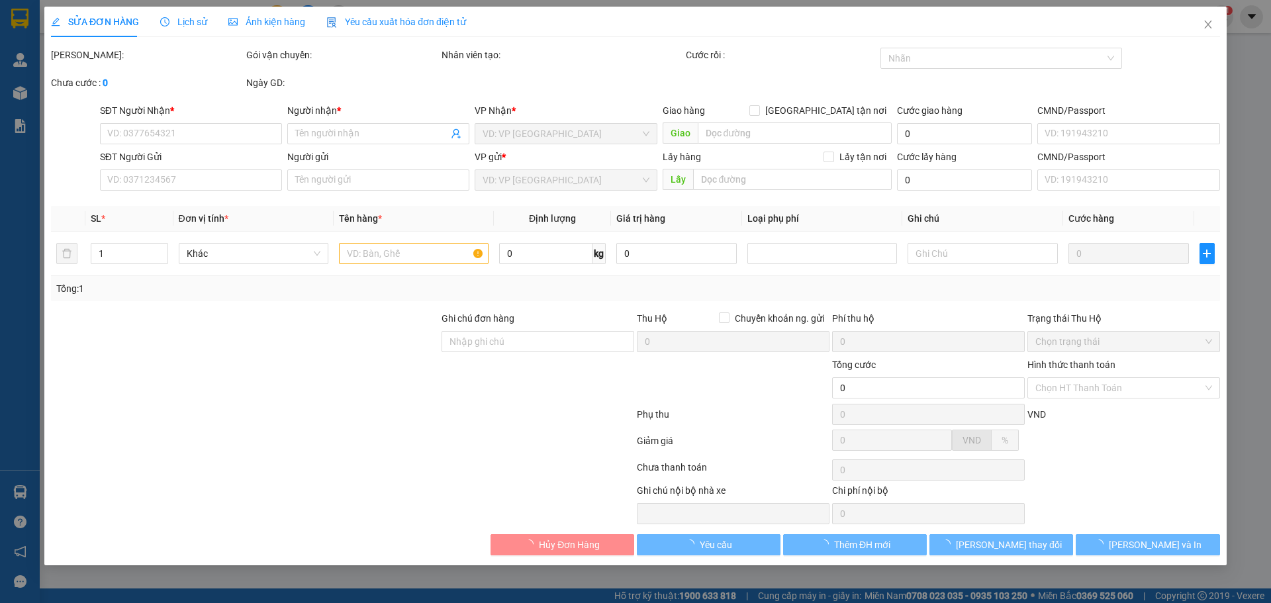
type input "0934177008"
type input "C LOAN"
type input "0399467146"
type input "C My"
type input "mã hd: 4RHAI3NPQW7P"
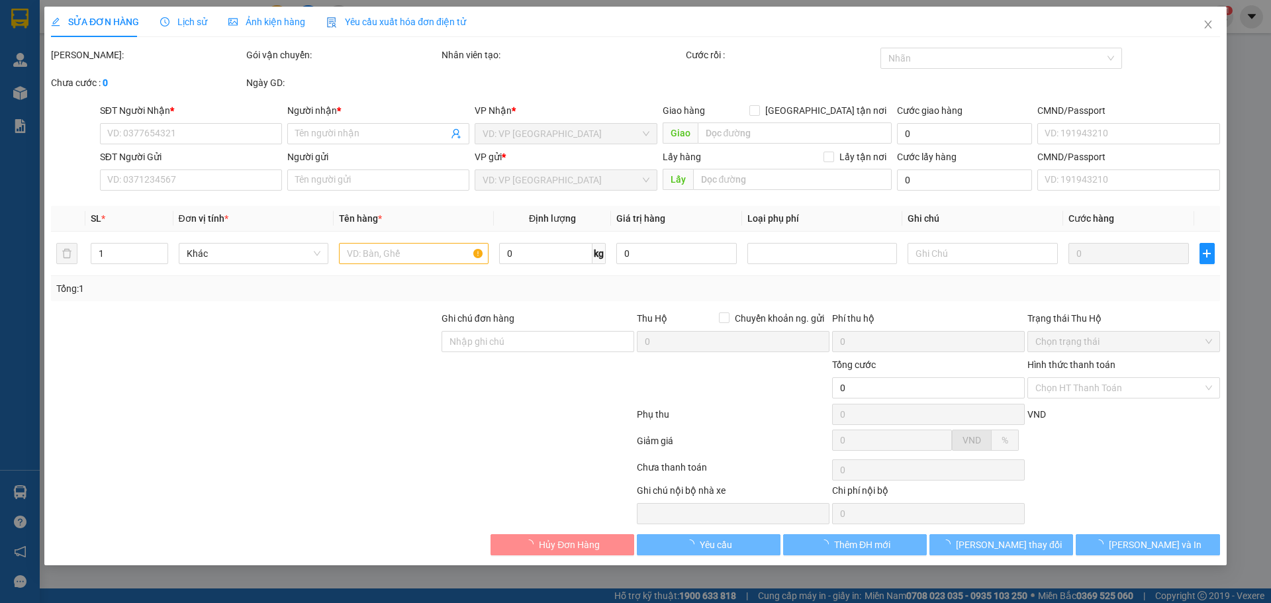
type input "120.000"
